Goal: Share content: Share content

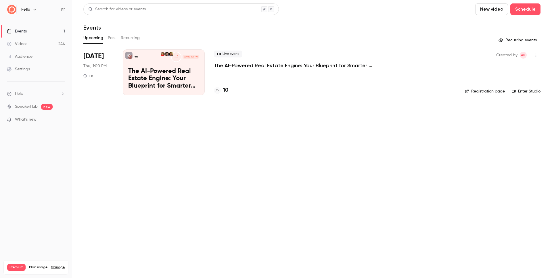
click at [44, 49] on link "Videos 244" at bounding box center [36, 44] width 72 height 13
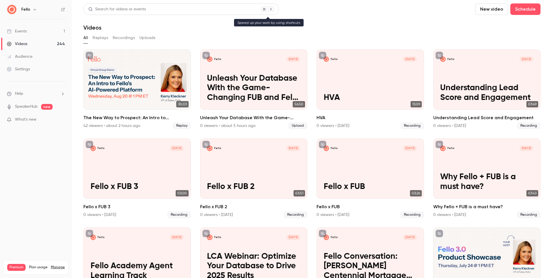
click at [111, 9] on div "Search for videos or events" at bounding box center [117, 9] width 58 height 6
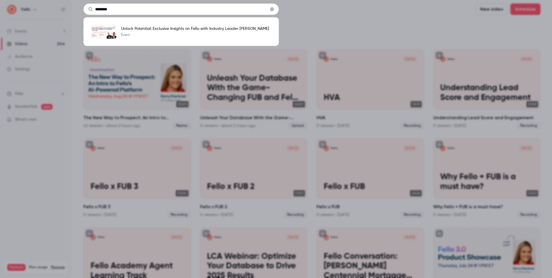
type input "********"
click at [189, 29] on p "Unlock Potential: Exclusive Insights on Fello with Industry Leader [PERSON_NAME]" at bounding box center [195, 29] width 148 height 6
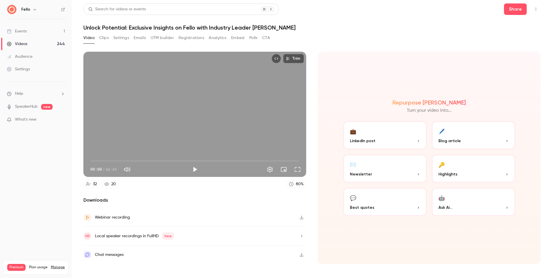
click at [101, 38] on button "Clips" at bounding box center [103, 37] width 9 height 9
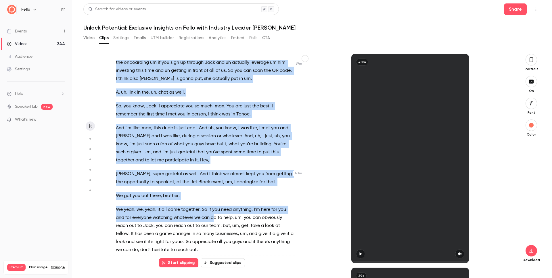
scroll to position [5920, 0]
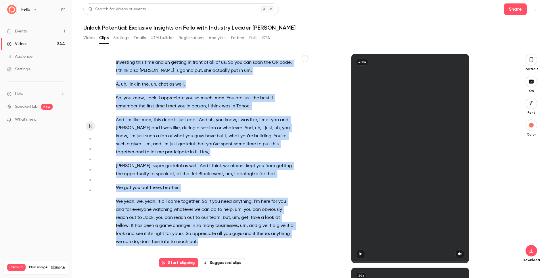
drag, startPoint x: 115, startPoint y: 65, endPoint x: 247, endPoint y: 249, distance: 226.6
click at [247, 249] on div "And action , we are live . From sunny , it's actually not that sunny out , it's…" at bounding box center [208, 162] width 198 height 204
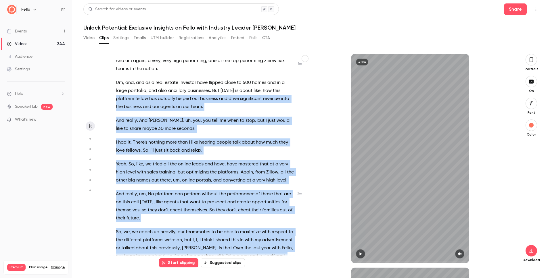
scroll to position [0, 0]
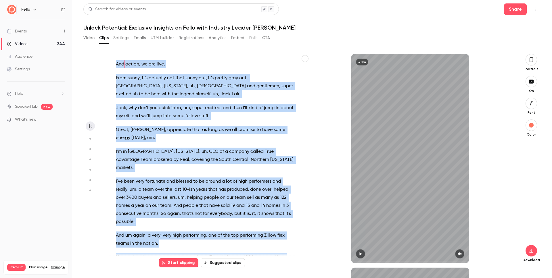
drag, startPoint x: 227, startPoint y: 244, endPoint x: 114, endPoint y: 65, distance: 211.8
click at [114, 65] on div "And action , we are live . From sunny , it's actually not that sunny out , it's…" at bounding box center [208, 162] width 198 height 204
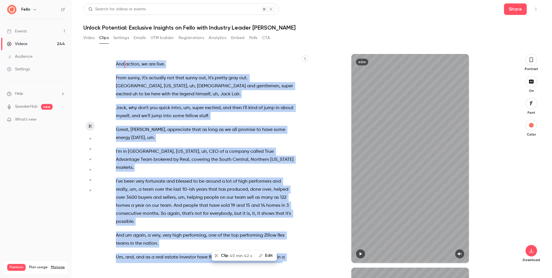
type input "*"
copy div "And action , we are live . From sunny , it's actually not that sunny out , it's…"
click at [51, 43] on link "Videos 244" at bounding box center [36, 44] width 72 height 13
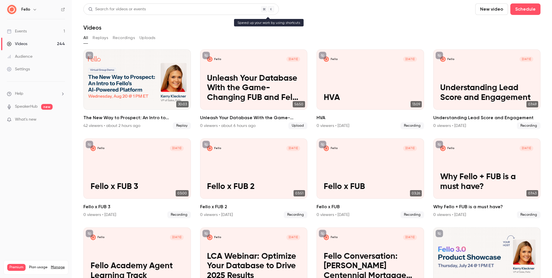
click at [110, 10] on div "Search for videos or events" at bounding box center [117, 9] width 58 height 6
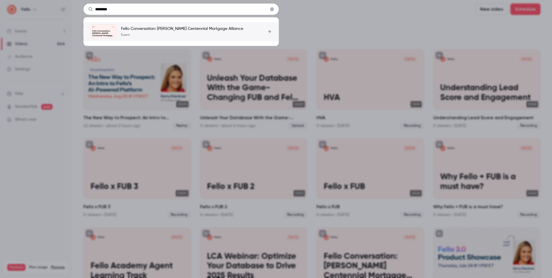
type input "********"
click at [142, 31] on p "Fello Conversation: [PERSON_NAME] Centennial Mortgage Alliance" at bounding box center [182, 29] width 122 height 6
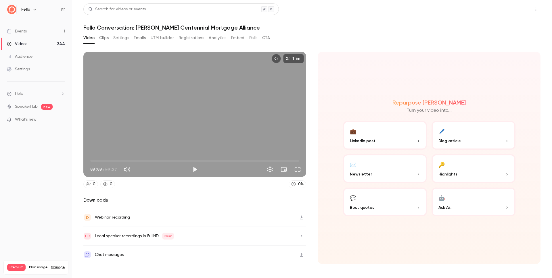
click at [513, 10] on button "Share" at bounding box center [515, 9] width 23 height 12
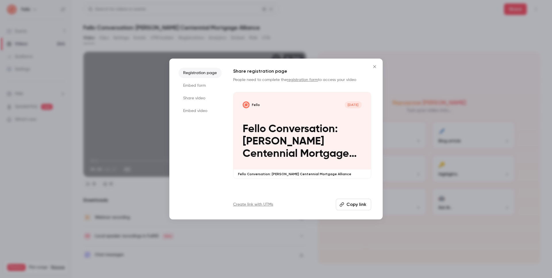
click at [191, 98] on li "Share video" at bounding box center [200, 98] width 43 height 10
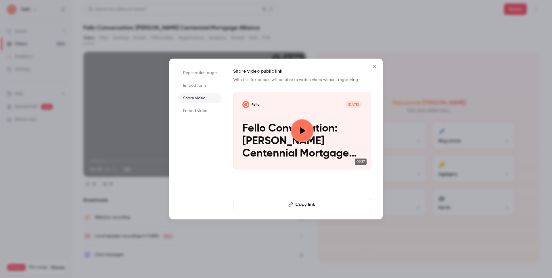
click at [297, 204] on button "Copy link" at bounding box center [302, 205] width 138 height 12
click at [374, 68] on icon "Close" at bounding box center [374, 66] width 7 height 5
